Goal: Task Accomplishment & Management: Manage account settings

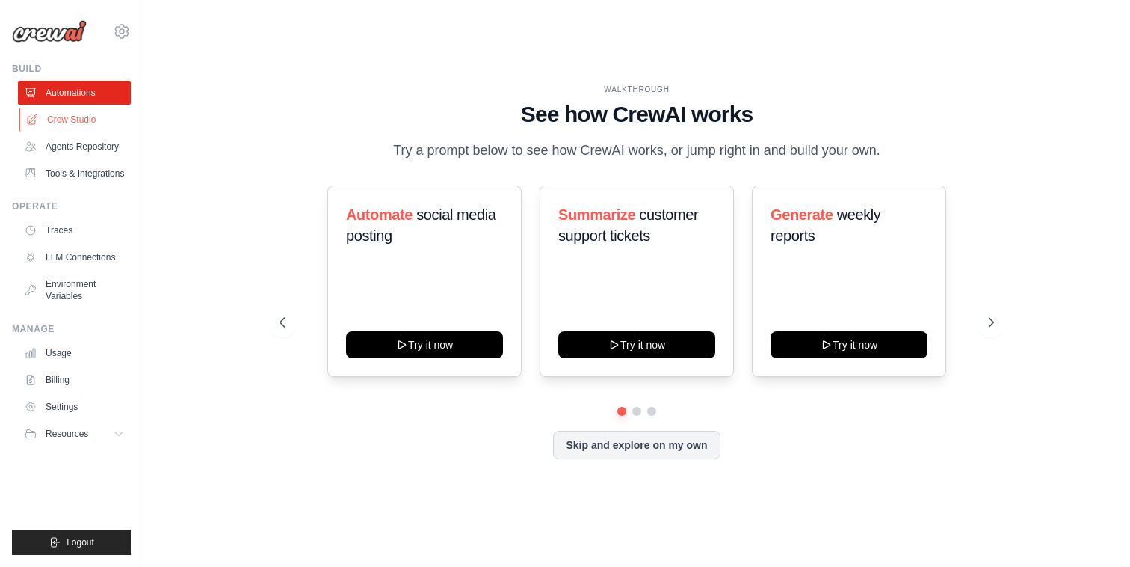
click at [77, 121] on link "Crew Studio" at bounding box center [75, 120] width 113 height 24
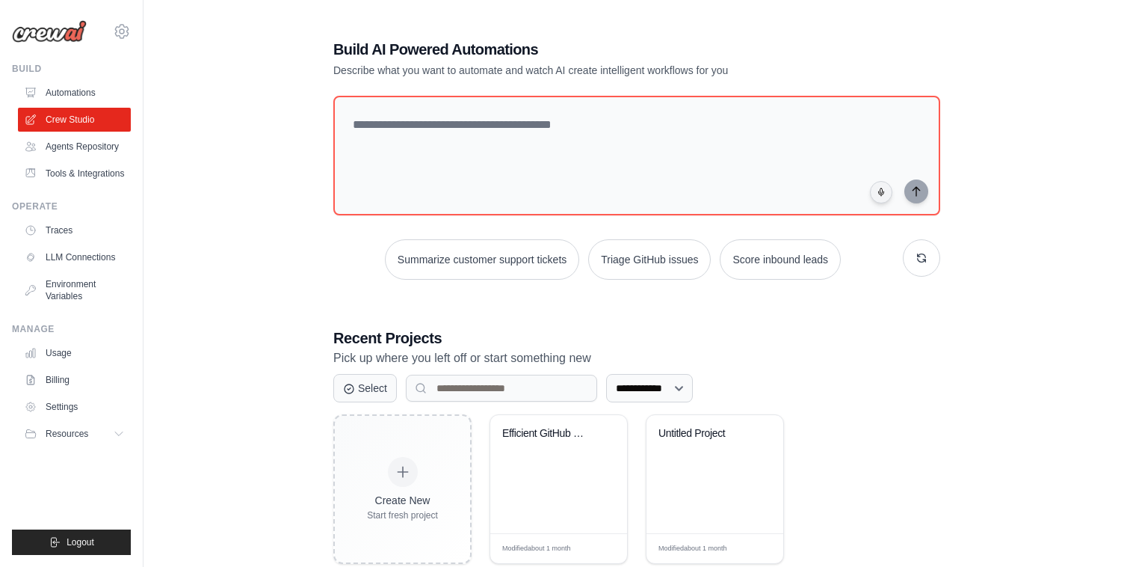
click at [76, 158] on ul "Automations Crew Studio Agents Repository Tools & Integrations" at bounding box center [74, 133] width 113 height 105
click at [76, 137] on link "Agents Repository" at bounding box center [75, 147] width 113 height 24
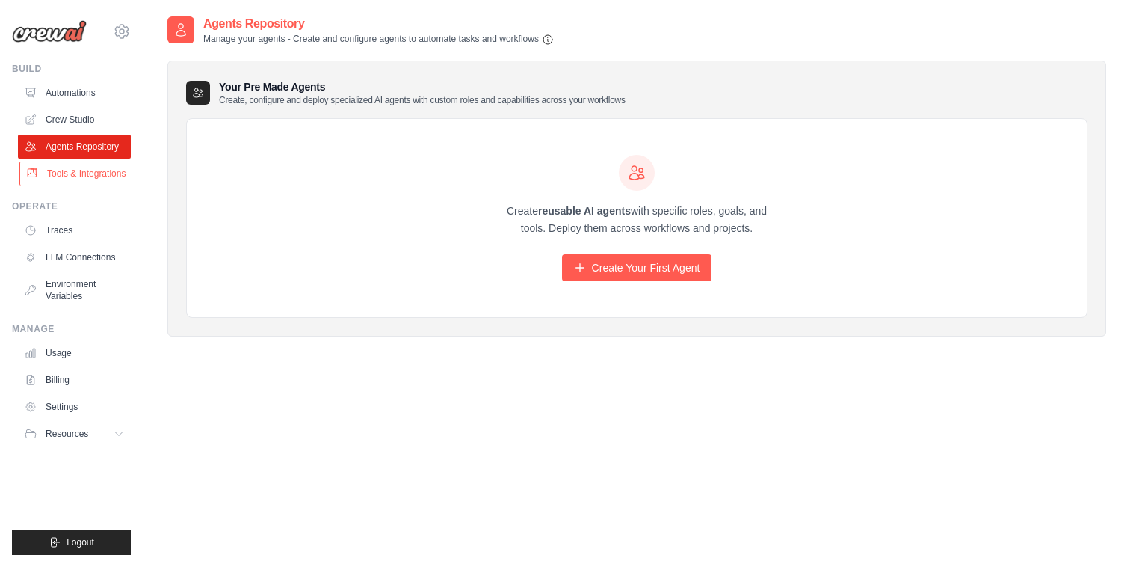
click at [77, 162] on link "Tools & Integrations" at bounding box center [75, 173] width 113 height 24
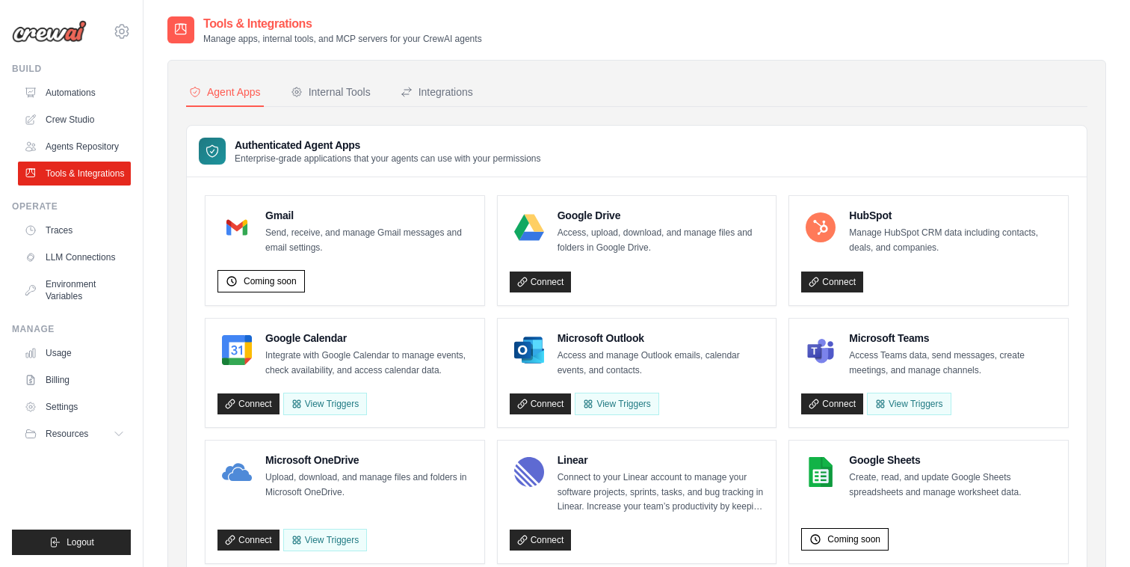
click at [125, 428] on icon at bounding box center [119, 434] width 12 height 12
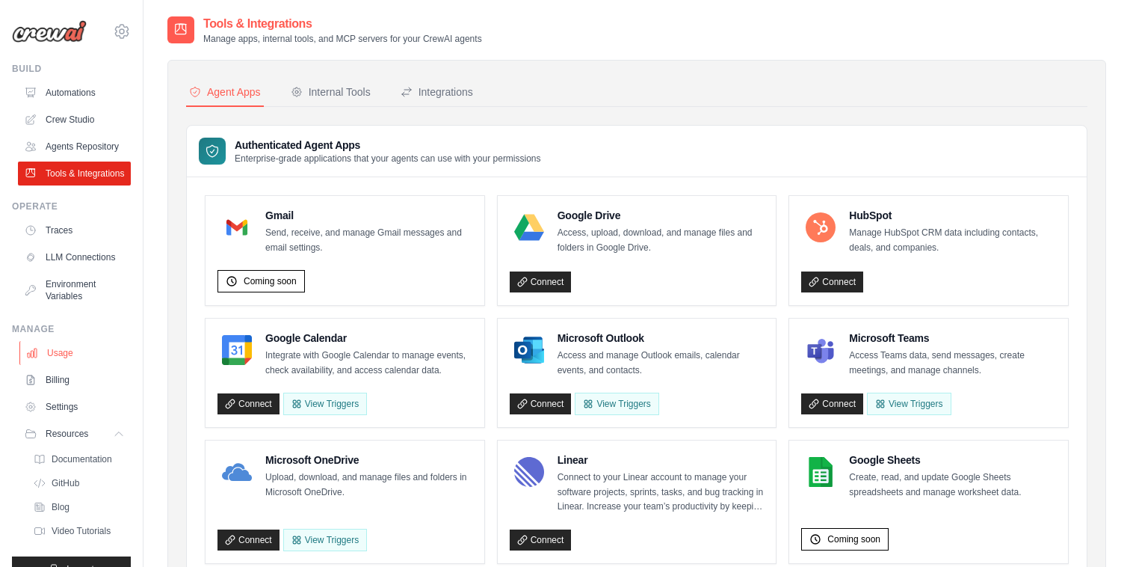
click at [76, 354] on link "Usage" at bounding box center [75, 353] width 113 height 24
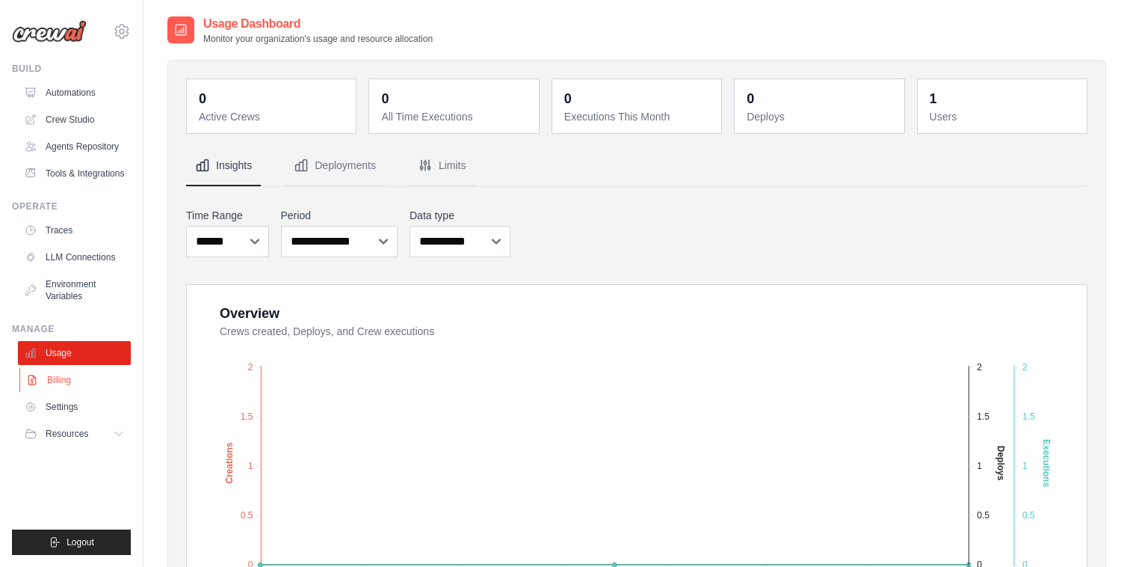
click at [75, 377] on link "Billing" at bounding box center [75, 380] width 113 height 24
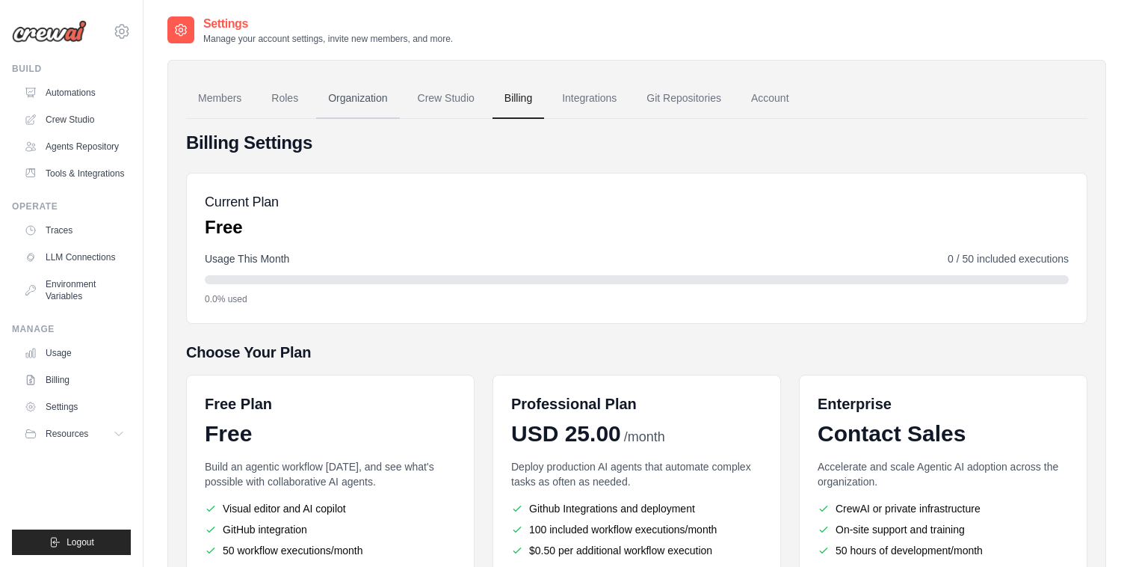
click at [371, 97] on link "Organization" at bounding box center [357, 98] width 83 height 40
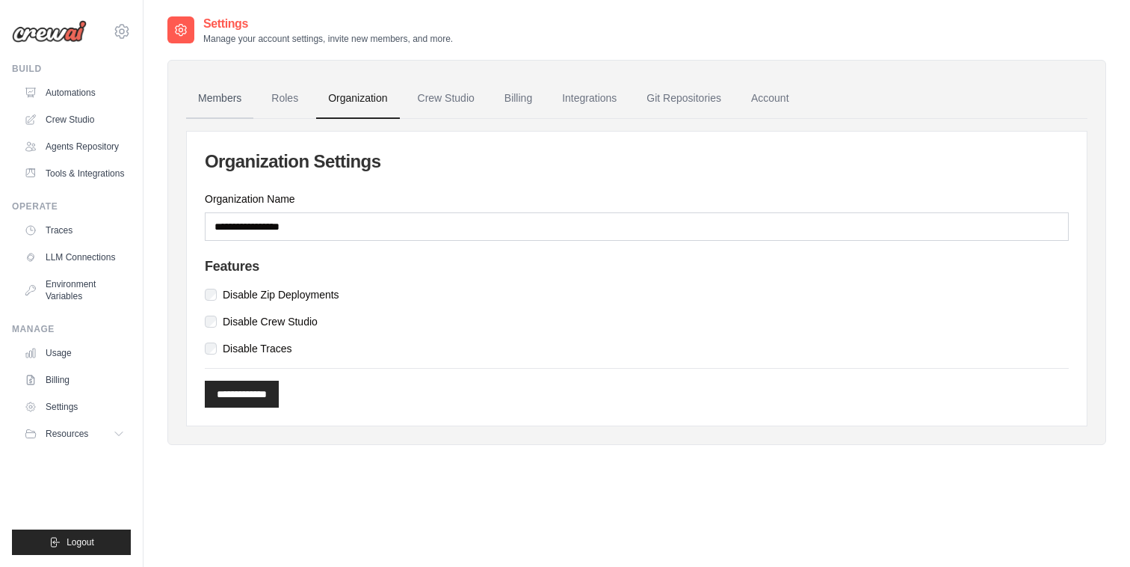
click at [230, 99] on link "Members" at bounding box center [219, 98] width 67 height 40
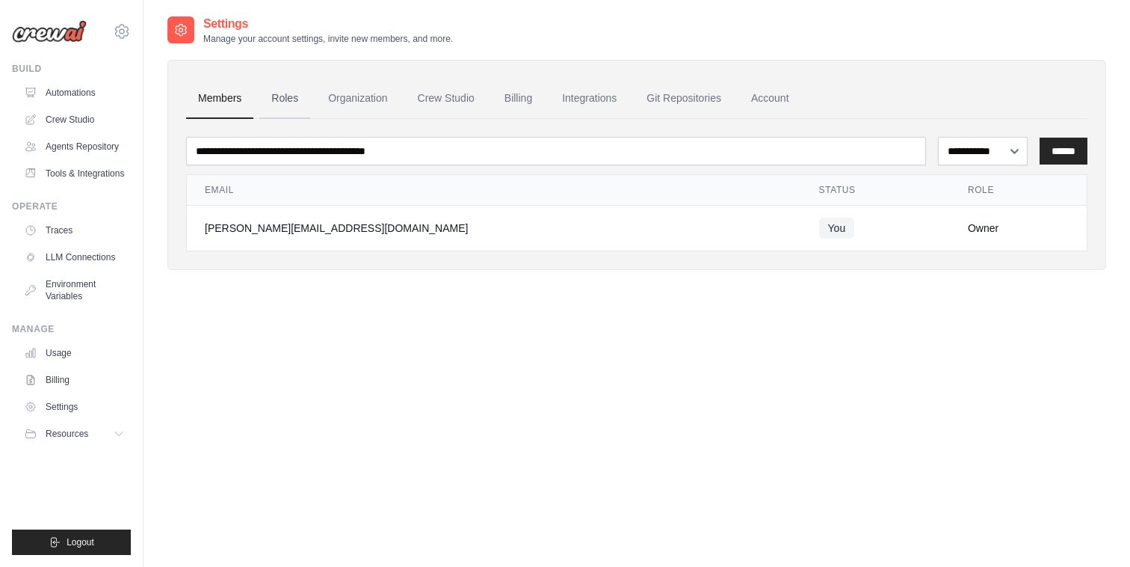
click at [287, 99] on link "Roles" at bounding box center [284, 98] width 51 height 40
click at [123, 33] on icon at bounding box center [122, 31] width 4 height 4
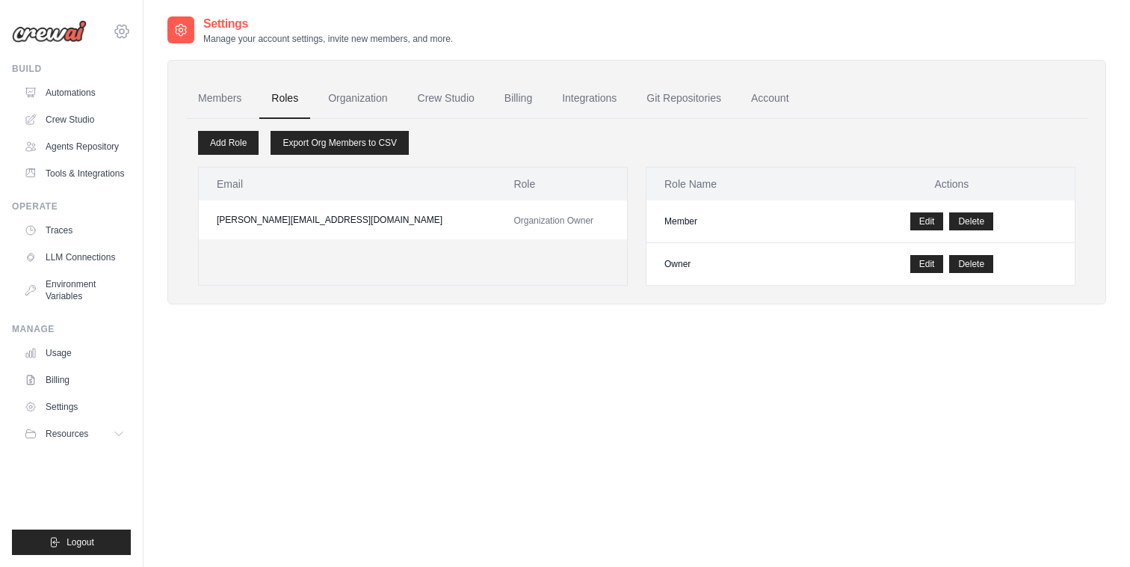
click at [120, 28] on icon at bounding box center [122, 31] width 18 height 18
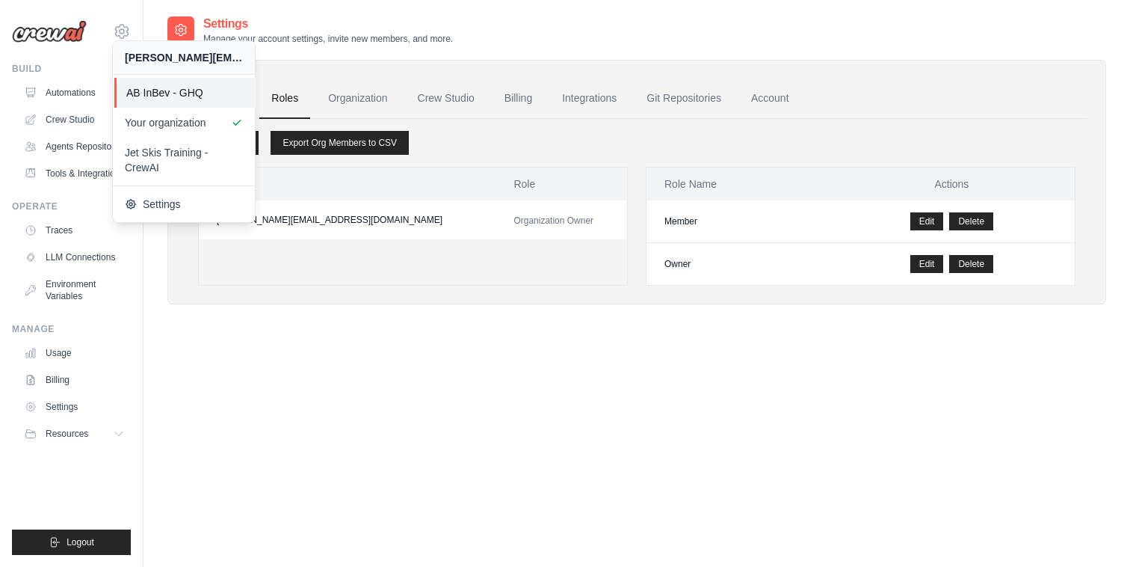
click at [181, 78] on link "AB InBev - GHQ" at bounding box center [185, 93] width 142 height 30
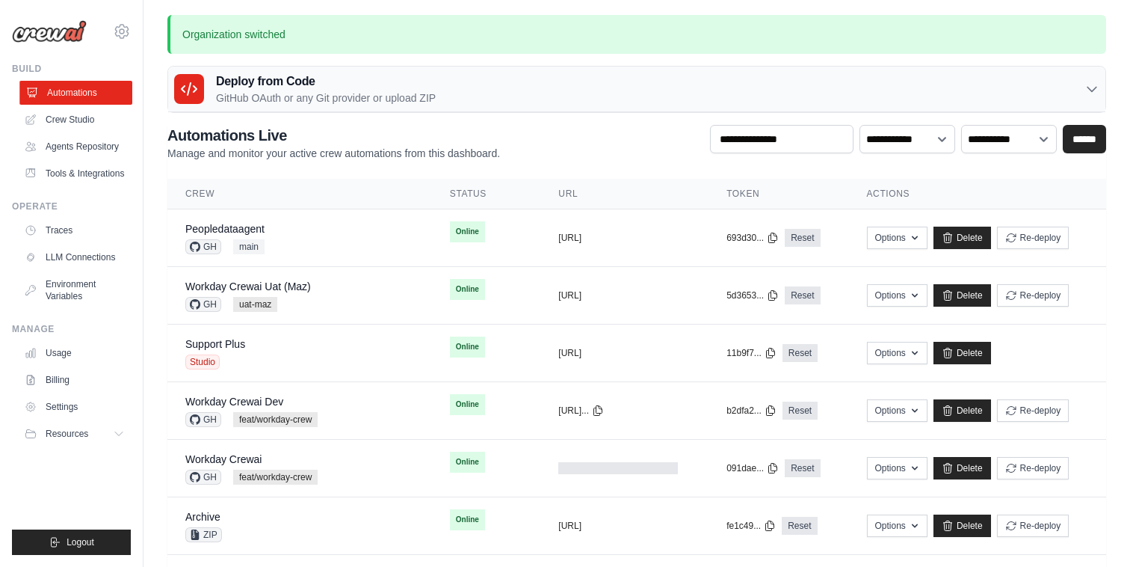
click at [69, 96] on link "Automations" at bounding box center [75, 93] width 113 height 24
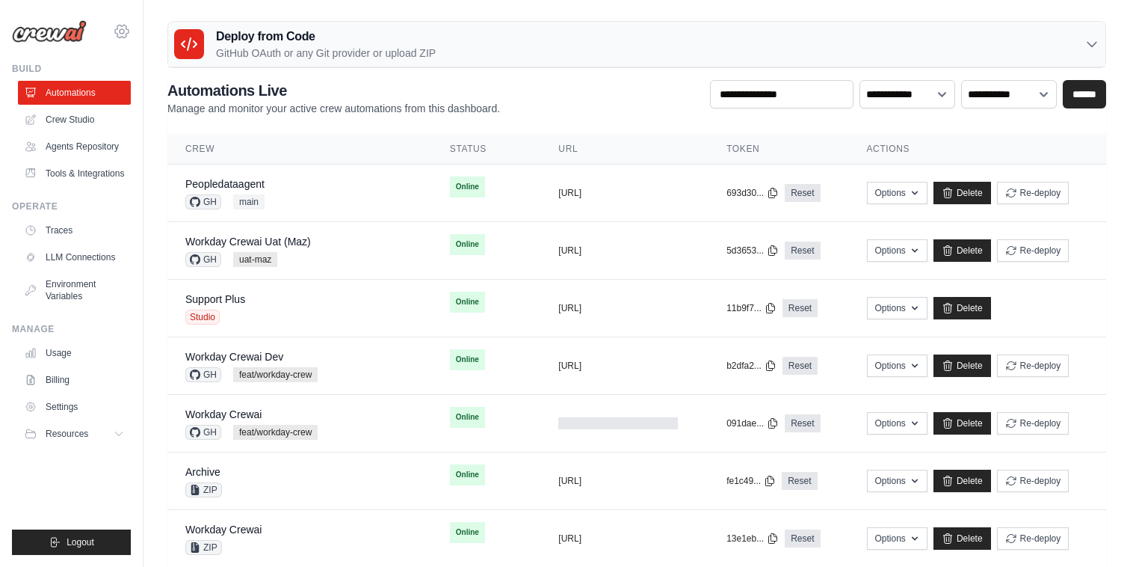
click at [123, 28] on icon at bounding box center [122, 31] width 18 height 18
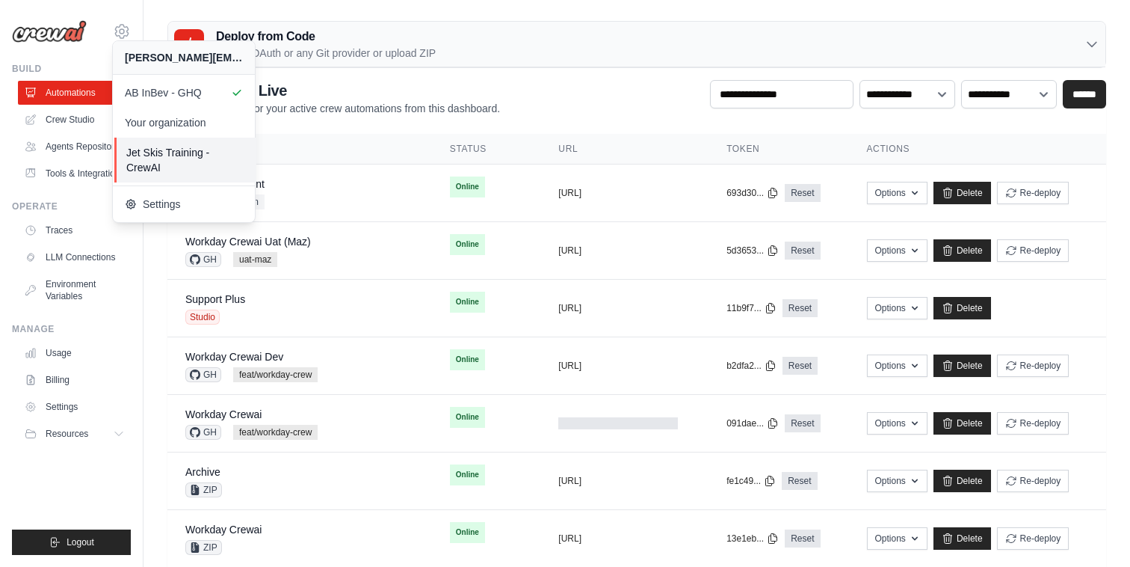
click at [214, 155] on span "Jet Skis Training - CrewAI" at bounding box center [185, 160] width 118 height 30
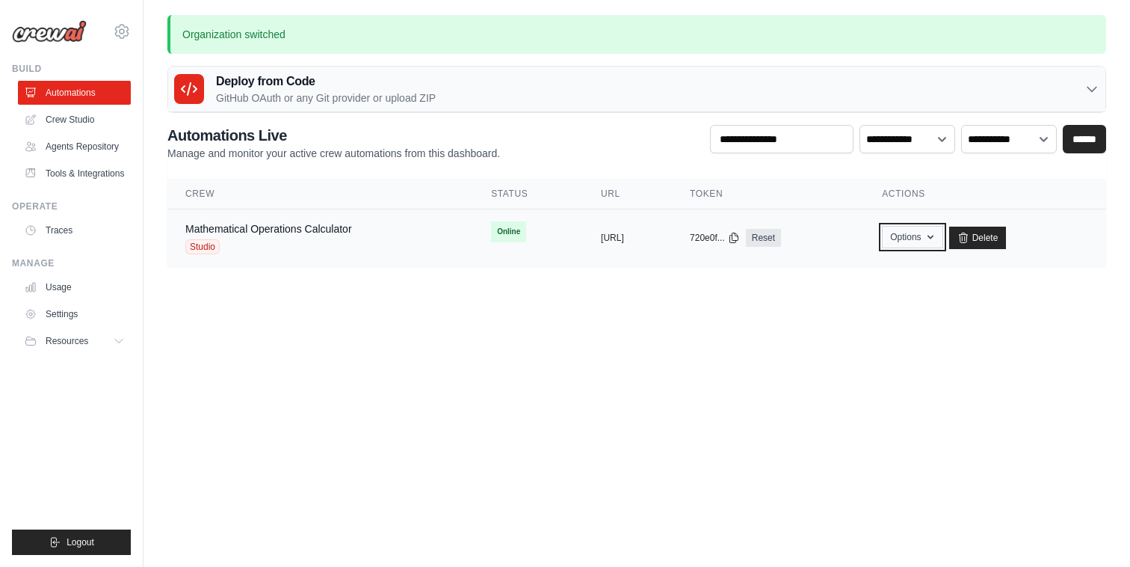
click at [937, 240] on icon "button" at bounding box center [931, 237] width 12 height 12
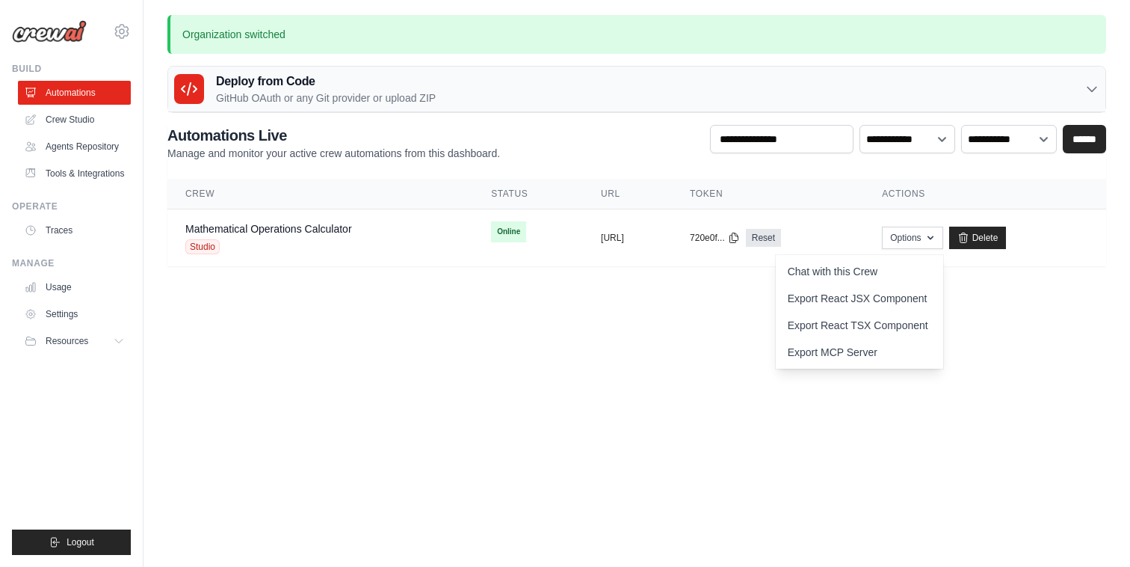
click at [732, 324] on body "pranav.tyagi@ab-inbev.com AB InBev - GHQ Your organization Jet Skis Training - …" at bounding box center [565, 283] width 1130 height 567
click at [555, 149] on div "**********" at bounding box center [636, 143] width 939 height 36
click at [312, 252] on div "Studio" at bounding box center [268, 246] width 167 height 15
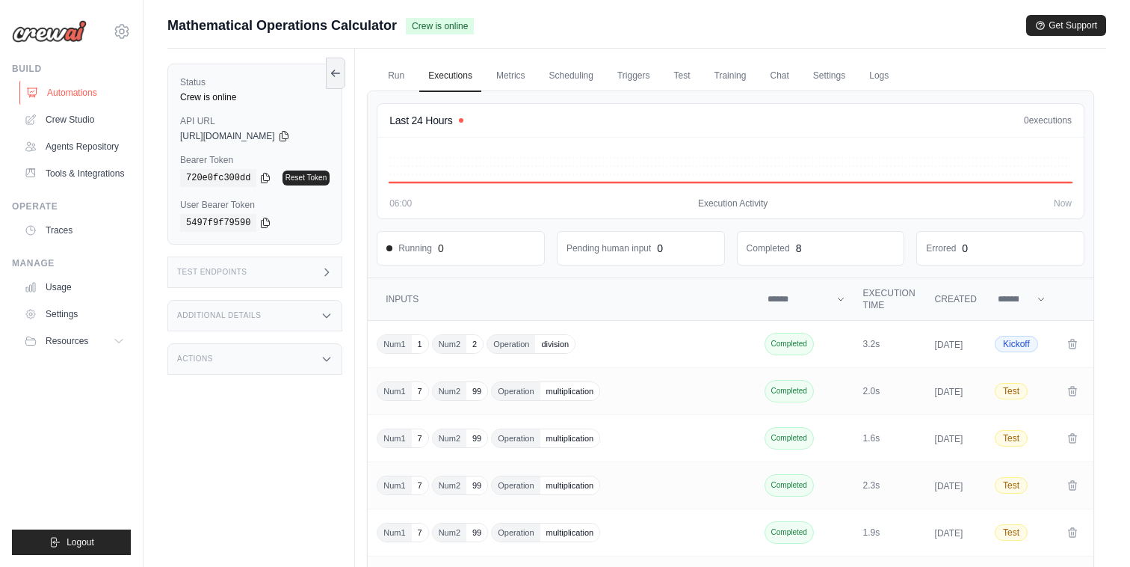
click at [77, 90] on link "Automations" at bounding box center [75, 93] width 113 height 24
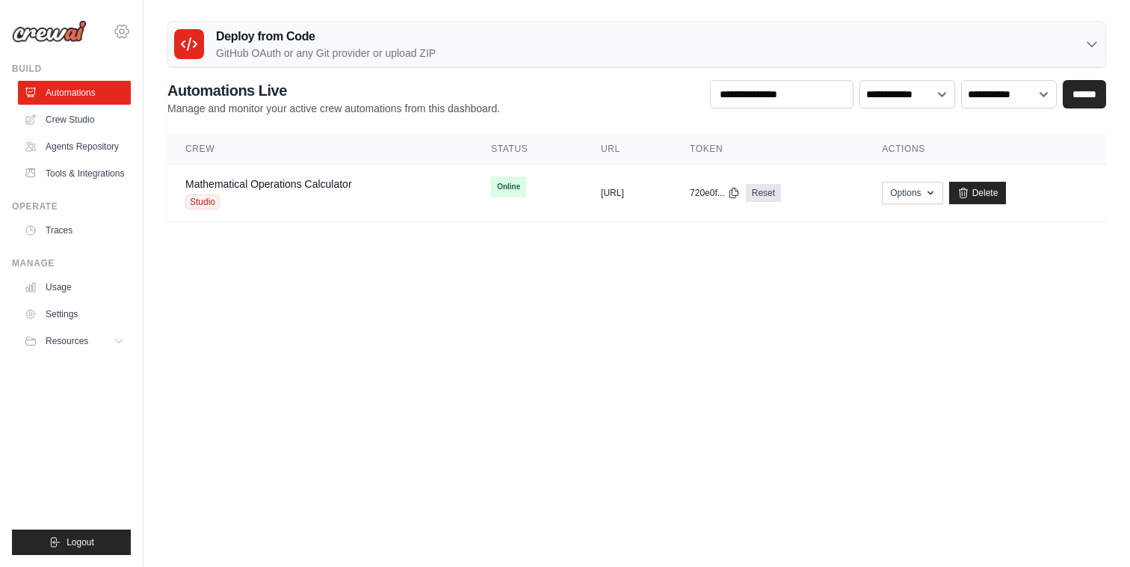
click at [125, 27] on icon at bounding box center [122, 31] width 18 height 18
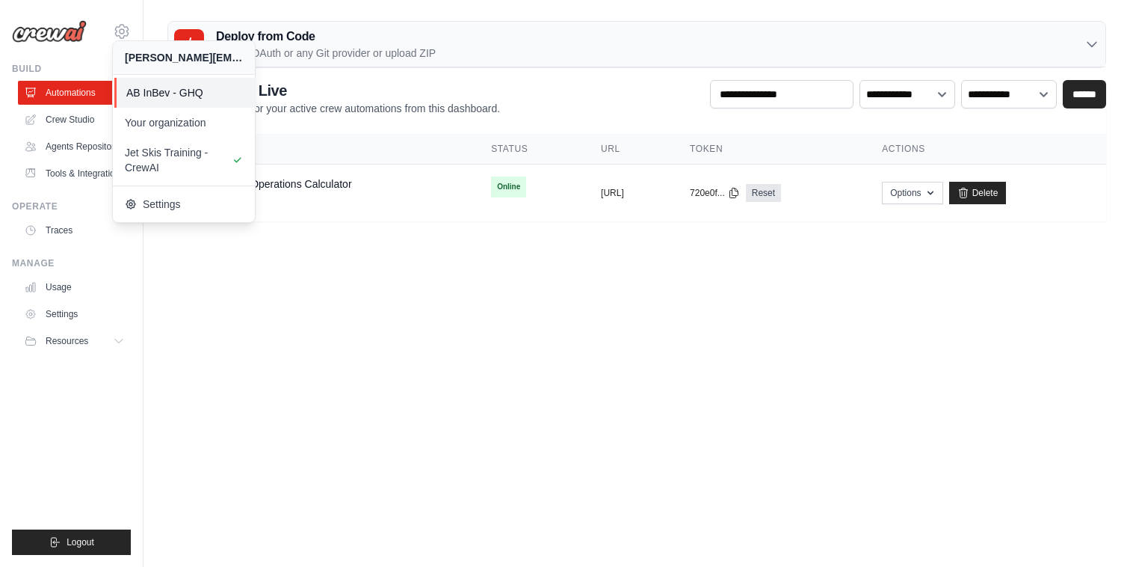
click at [200, 102] on link "AB InBev - GHQ" at bounding box center [185, 93] width 142 height 30
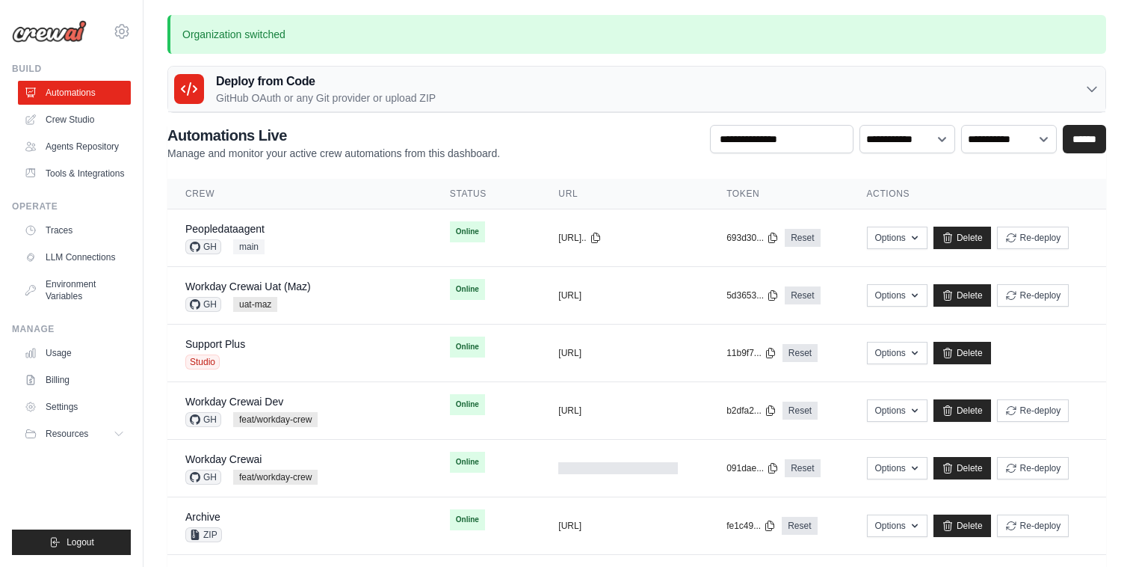
click at [540, 128] on div "**********" at bounding box center [636, 143] width 939 height 36
click at [604, 48] on p "Organization switched" at bounding box center [636, 34] width 939 height 39
